Goal: Task Accomplishment & Management: Use online tool/utility

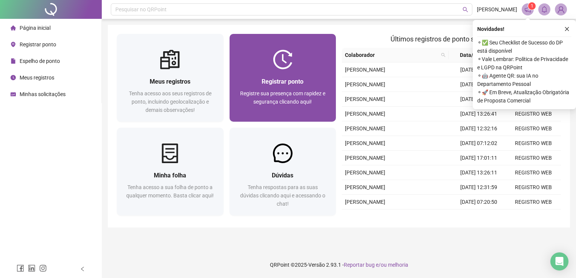
click at [305, 47] on div "Registrar ponto Registre sua presença com rapidez e segurança clicando aqui!" at bounding box center [282, 78] width 107 height 88
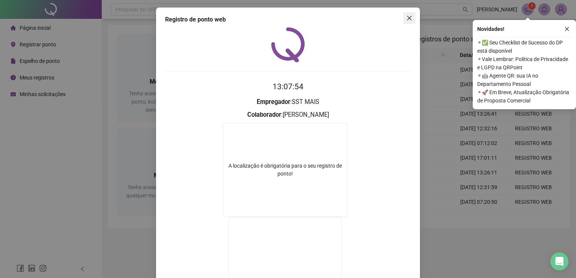
click at [407, 16] on icon "close" at bounding box center [409, 18] width 6 height 6
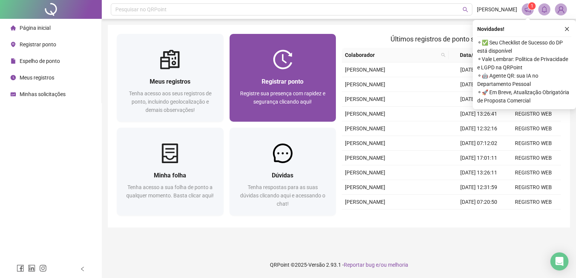
click at [242, 84] on div "Registrar ponto" at bounding box center [283, 81] width 89 height 9
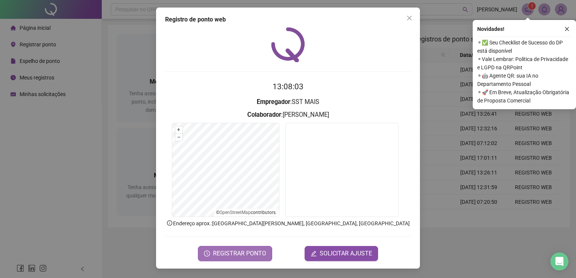
click at [261, 257] on span "REGISTRAR PONTO" at bounding box center [239, 253] width 53 height 9
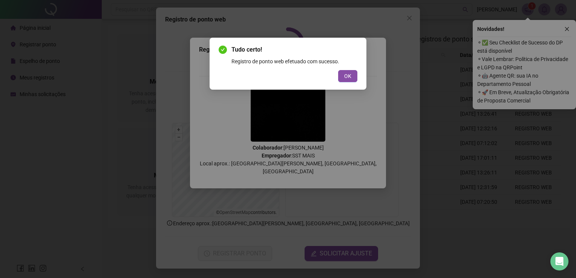
click at [346, 83] on div "Tudo certo! Registro de ponto web efetuado com sucesso. OK" at bounding box center [288, 64] width 157 height 52
click at [351, 79] on span "OK" at bounding box center [347, 76] width 7 height 8
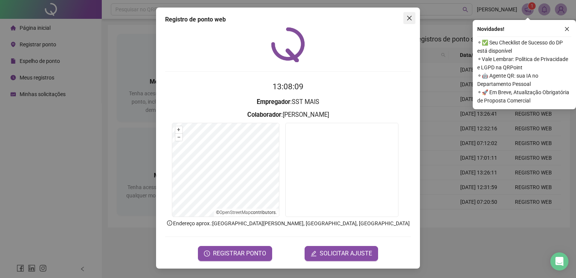
click at [412, 18] on icon "close" at bounding box center [409, 18] width 6 height 6
